Goal: Task Accomplishment & Management: Manage account settings

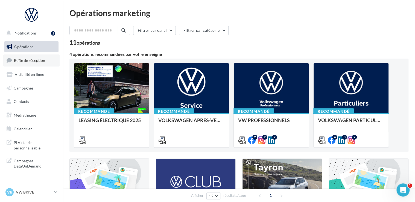
click at [21, 61] on span "Boîte de réception" at bounding box center [29, 60] width 31 height 5
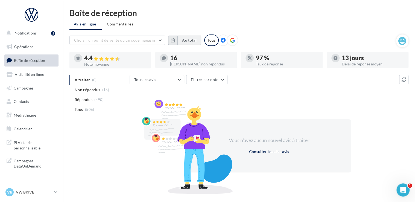
click at [192, 40] on button "Au total" at bounding box center [189, 40] width 24 height 9
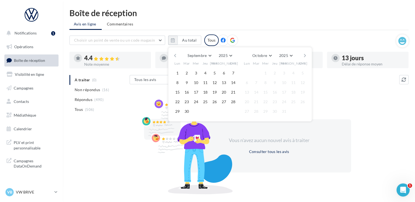
click at [175, 53] on button "button" at bounding box center [175, 56] width 5 height 8
click at [187, 73] on button "1" at bounding box center [186, 73] width 8 height 8
click at [306, 54] on button "button" at bounding box center [304, 56] width 5 height 8
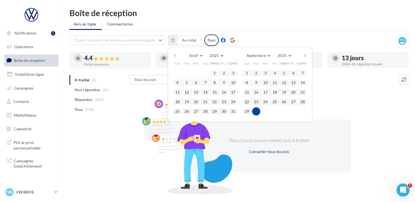
click at [254, 112] on button "30" at bounding box center [256, 111] width 8 height 8
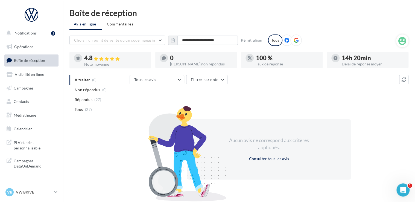
click at [359, 57] on div "14h 20min" at bounding box center [372, 58] width 62 height 6
click at [21, 191] on p "VW BRIVE" at bounding box center [34, 191] width 36 height 5
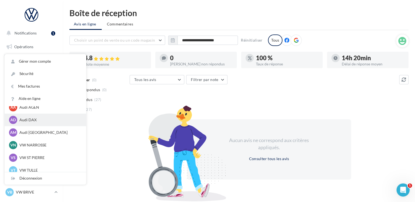
scroll to position [38, 0]
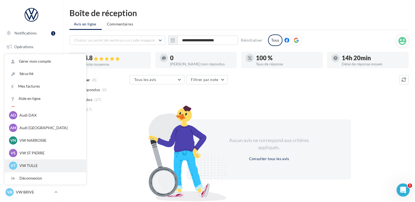
click at [30, 165] on p "VW TULLE" at bounding box center [49, 165] width 60 height 5
